Goal: Find specific page/section: Find specific page/section

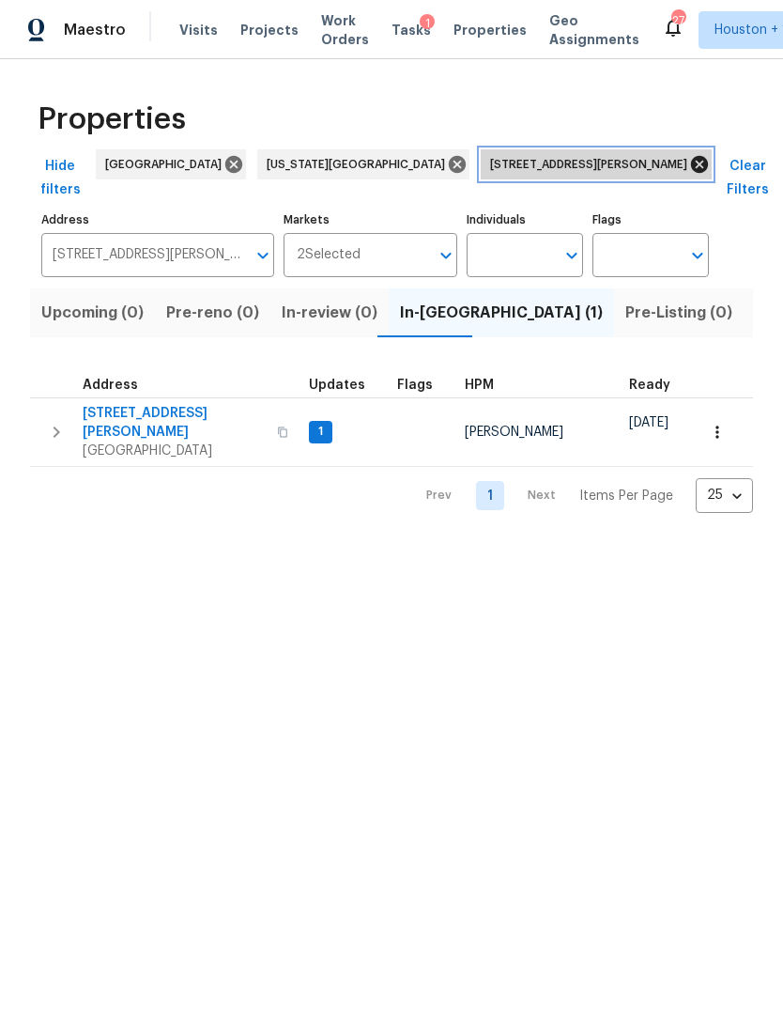
click at [690, 164] on icon at bounding box center [700, 164] width 21 height 21
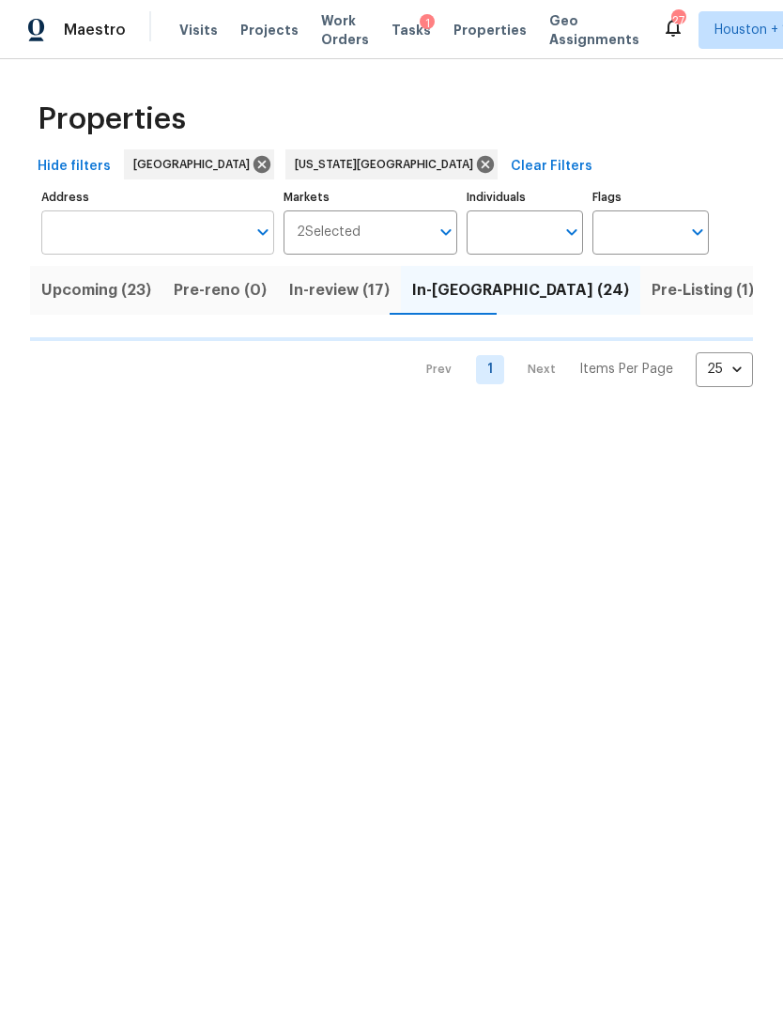
click at [70, 226] on input "Address" at bounding box center [143, 232] width 205 height 44
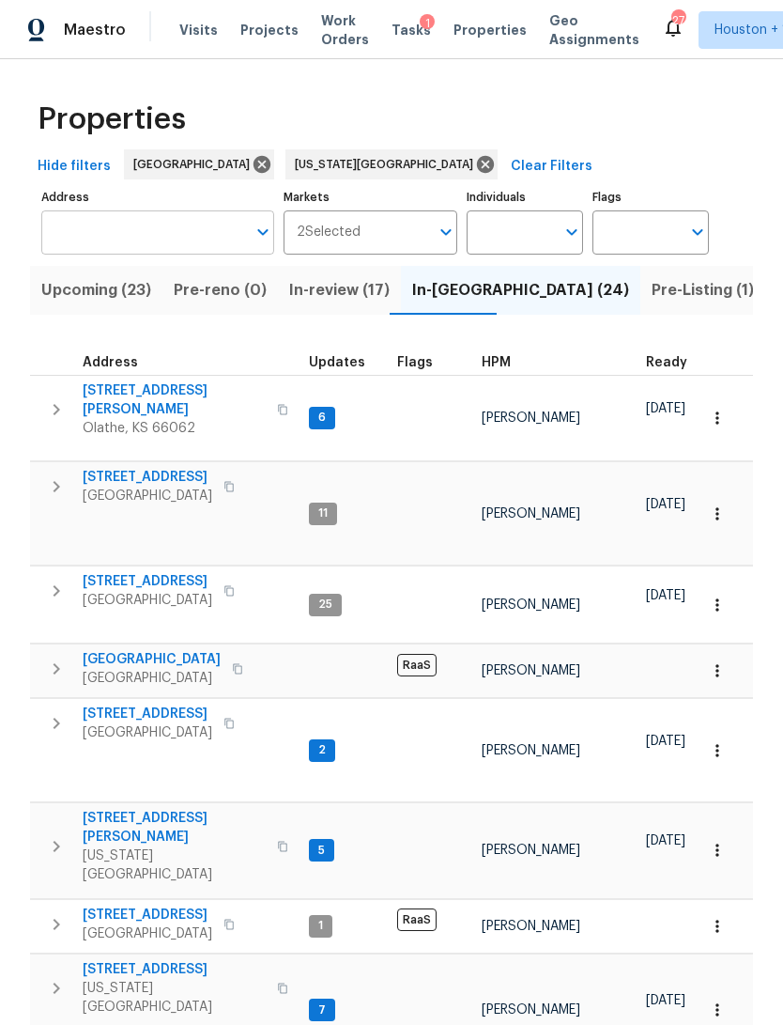
click at [84, 236] on input "Address" at bounding box center [143, 232] width 205 height 44
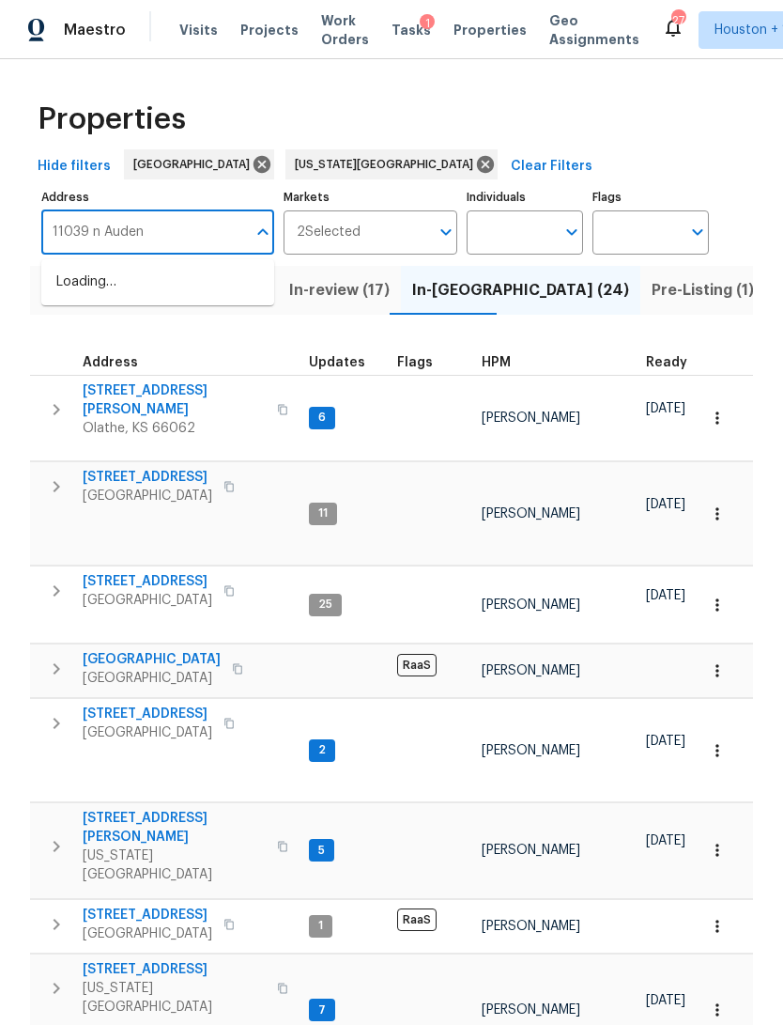
type input "11039 n Auden"
click at [81, 274] on li "[STREET_ADDRESS][US_STATE]" at bounding box center [157, 282] width 233 height 31
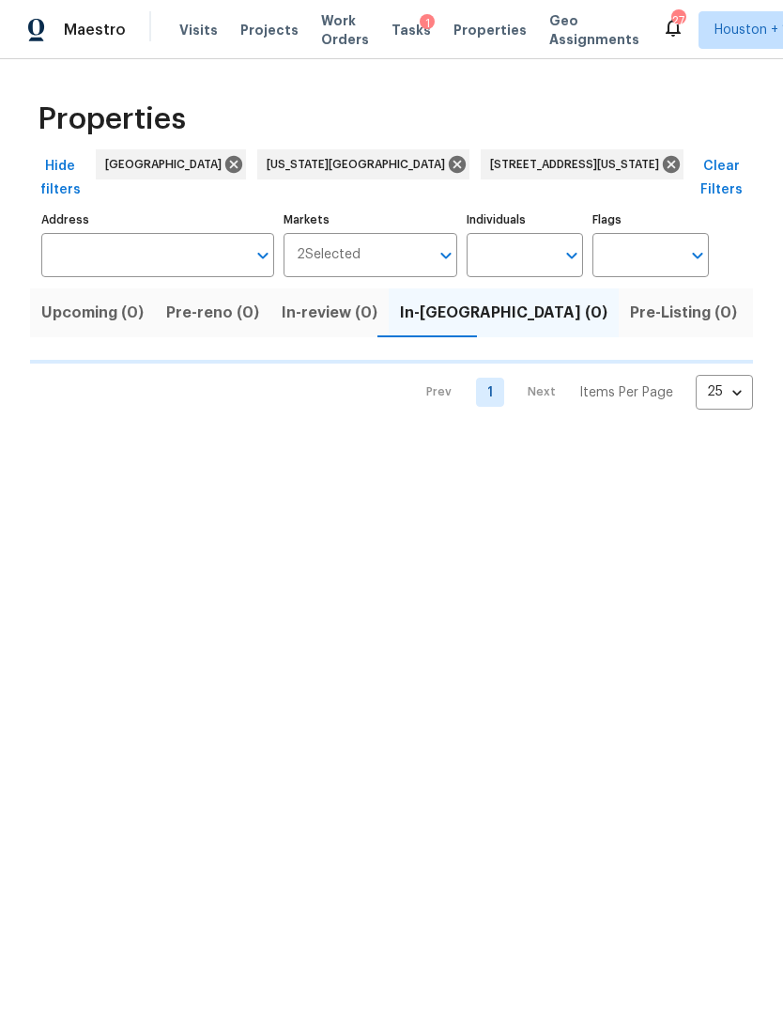
type input "[STREET_ADDRESS][US_STATE]"
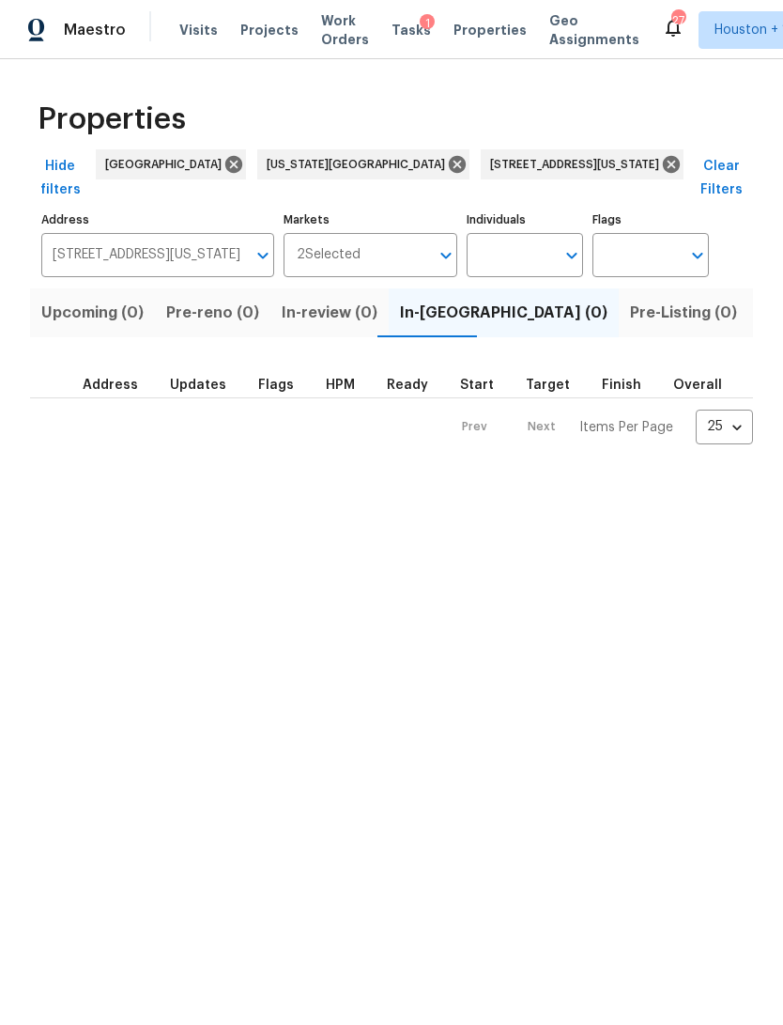
click at [760, 300] on span "Listed (1)" at bounding box center [794, 313] width 68 height 26
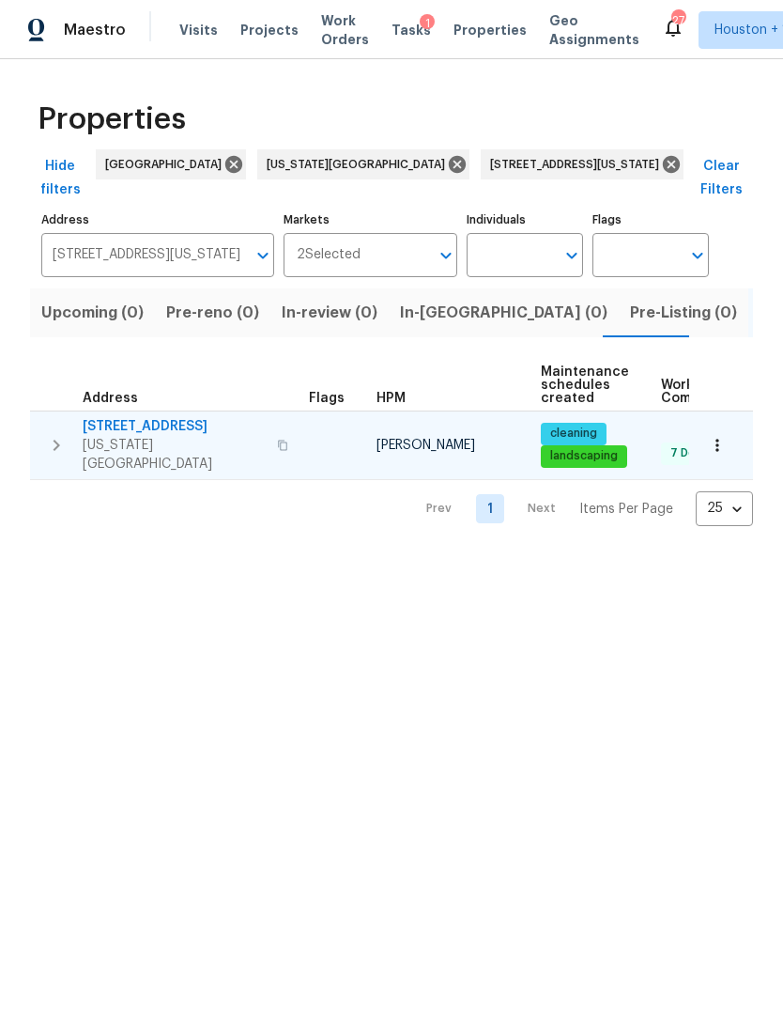
click at [709, 433] on button "button" at bounding box center [717, 445] width 41 height 41
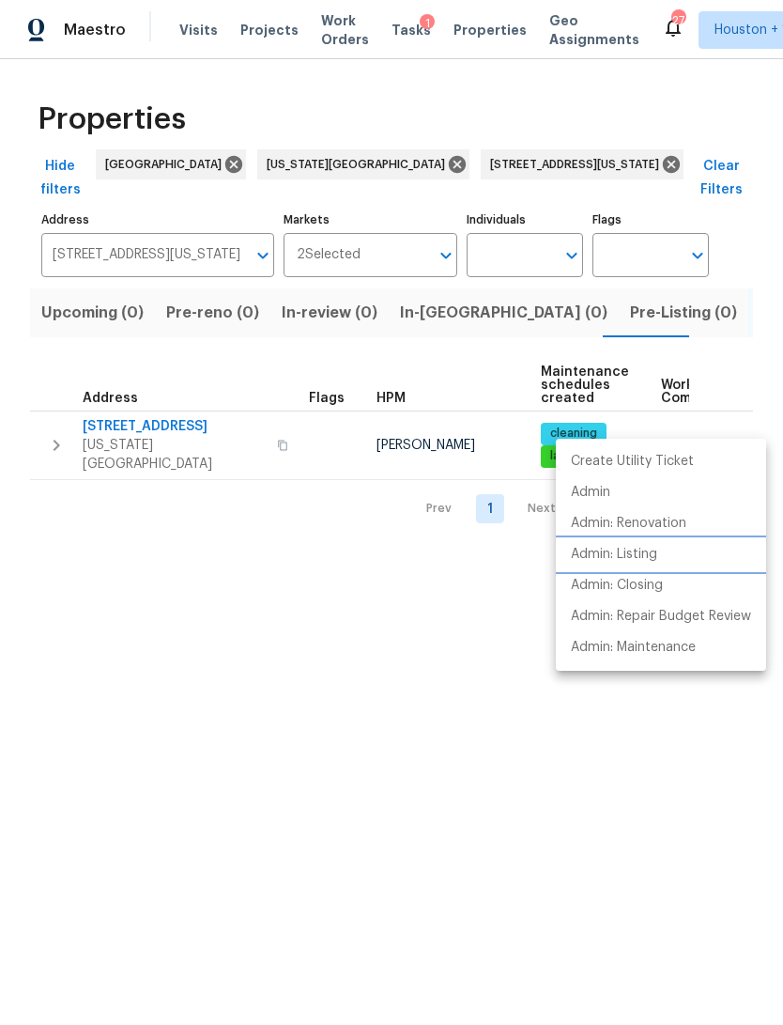
click at [667, 554] on li "Admin: Listing" at bounding box center [661, 554] width 210 height 31
click at [113, 421] on div at bounding box center [391, 512] width 783 height 1025
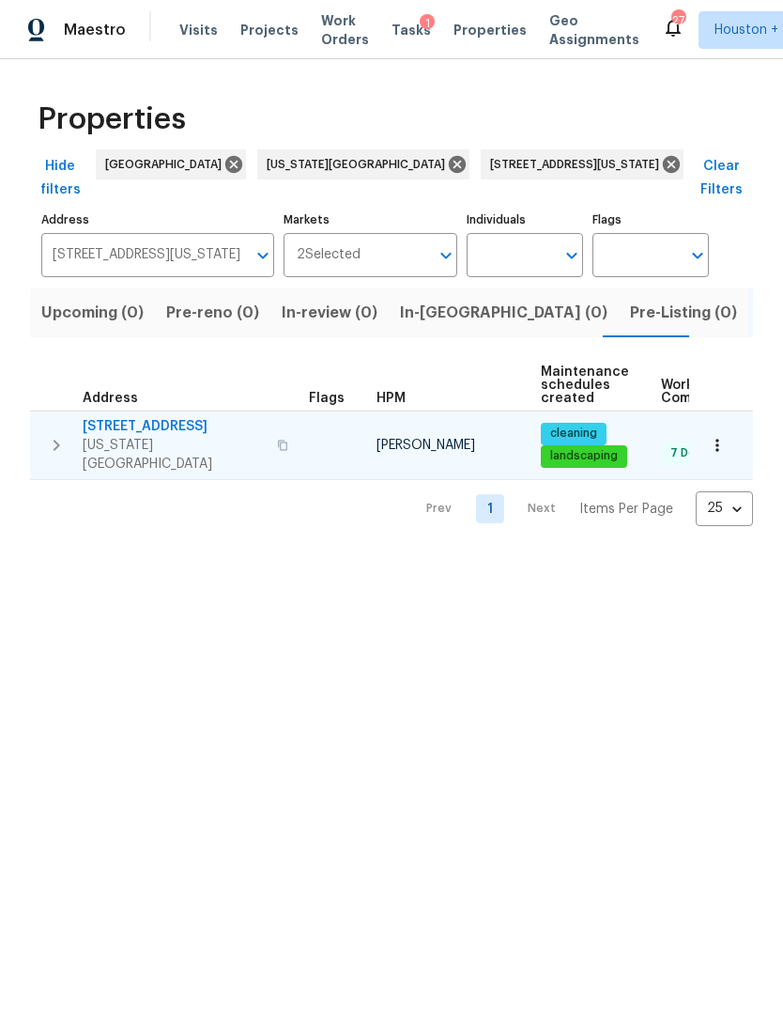
click at [115, 436] on span "[US_STATE][GEOGRAPHIC_DATA]" at bounding box center [174, 455] width 183 height 38
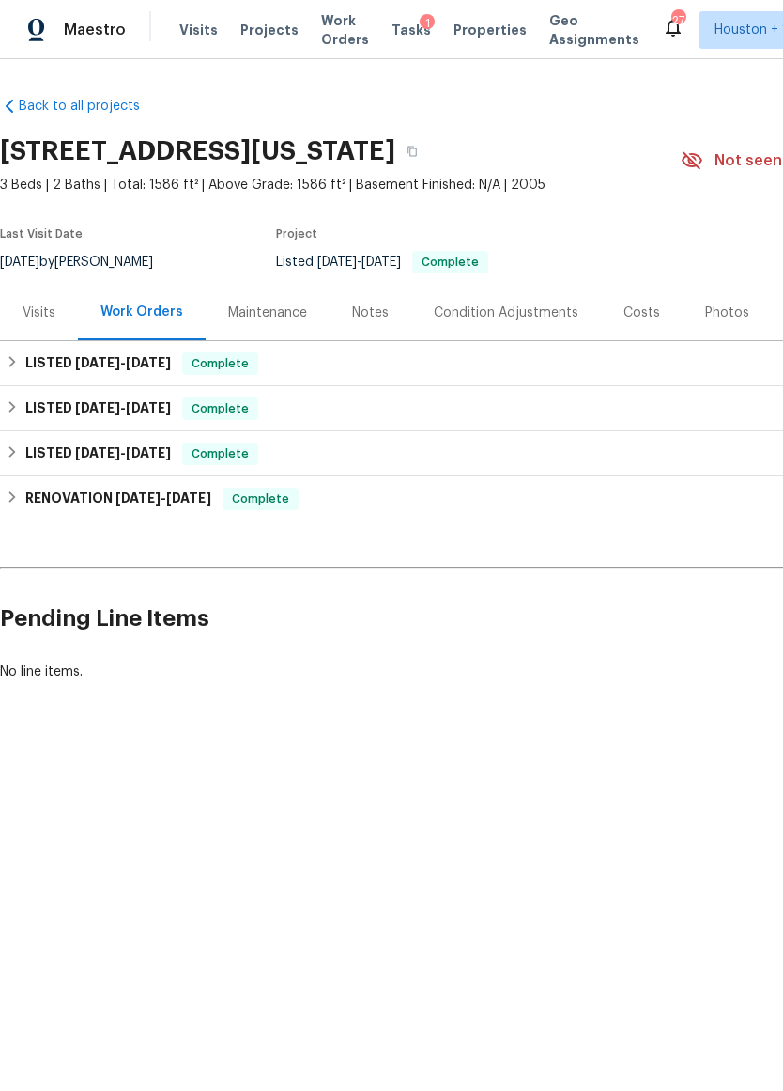
click at [26, 308] on div "Visits" at bounding box center [39, 312] width 33 height 19
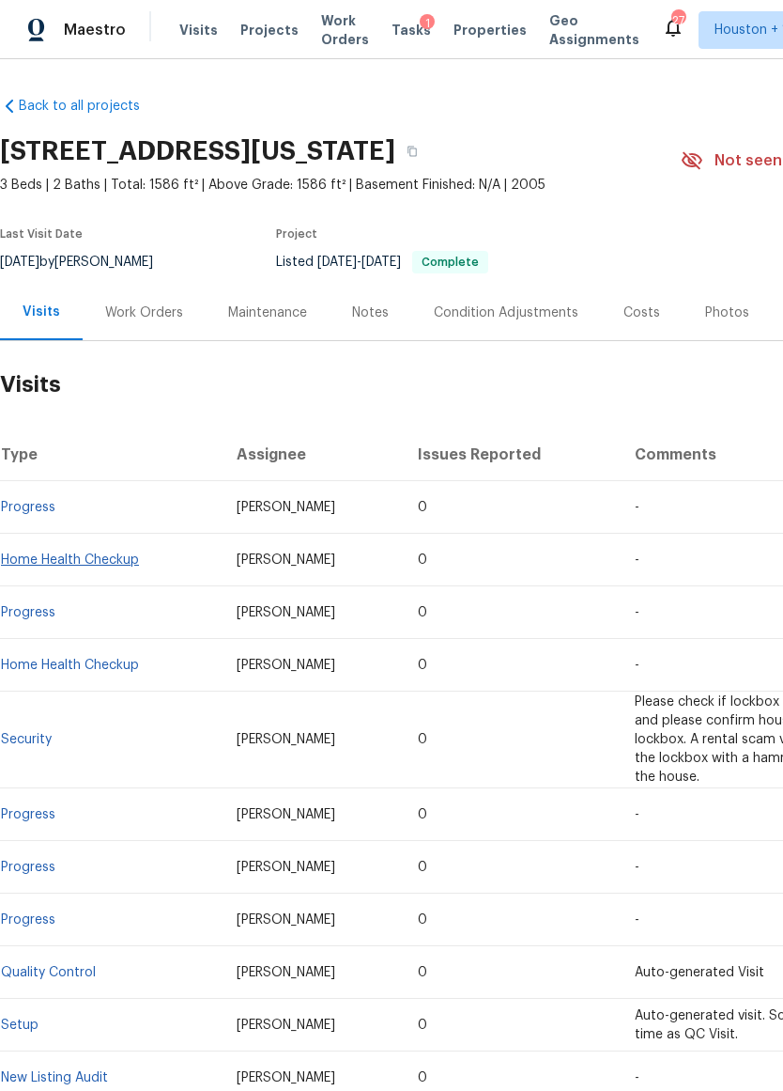
click at [83, 563] on link "Home Health Checkup" at bounding box center [70, 559] width 138 height 13
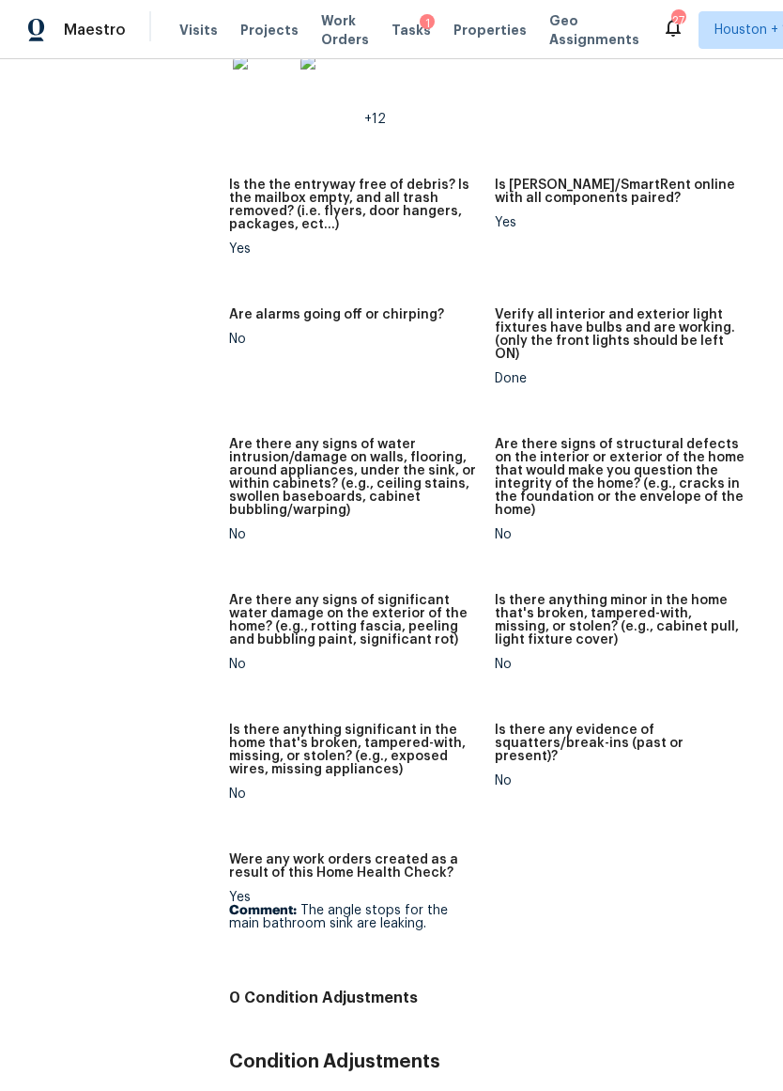
scroll to position [1155, 0]
